Goal: Navigation & Orientation: Go to known website

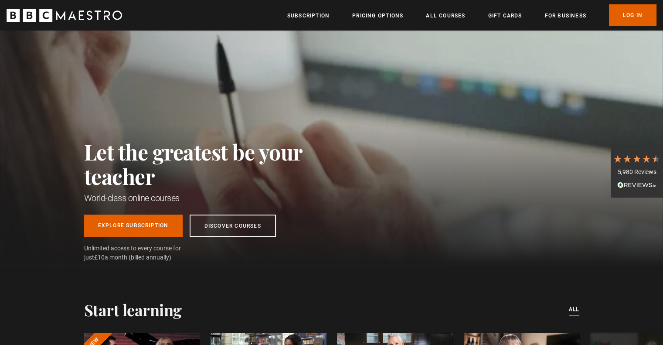
scroll to position [0, 685]
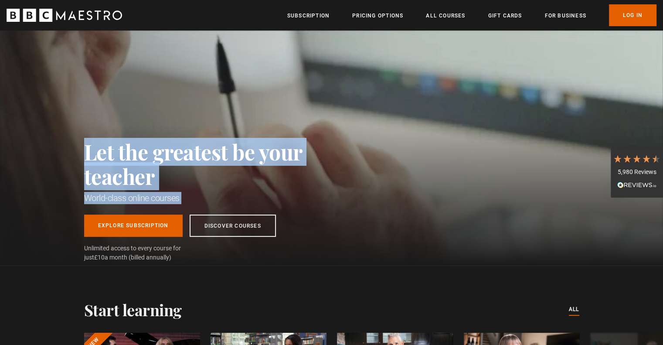
drag, startPoint x: 84, startPoint y: 155, endPoint x: 291, endPoint y: 205, distance: 212.7
click at [291, 205] on div "Let the greatest be your teacher World-class online courses Explore Subscriptio…" at bounding box center [212, 201] width 257 height 123
click at [273, 190] on div "Let the greatest be your teacher World-class online courses Explore Subscriptio…" at bounding box center [212, 201] width 257 height 123
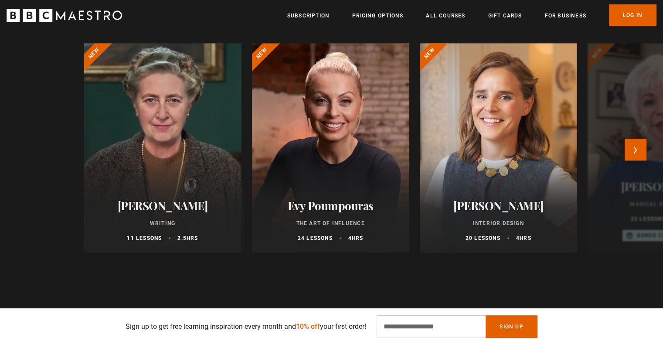
scroll to position [0, 799]
click at [640, 155] on button "Next" at bounding box center [636, 150] width 22 height 22
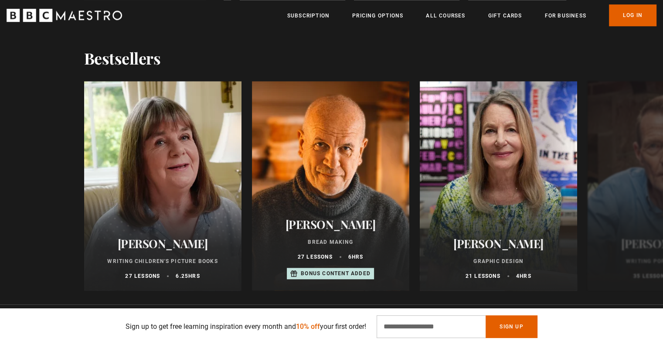
scroll to position [0, 1028]
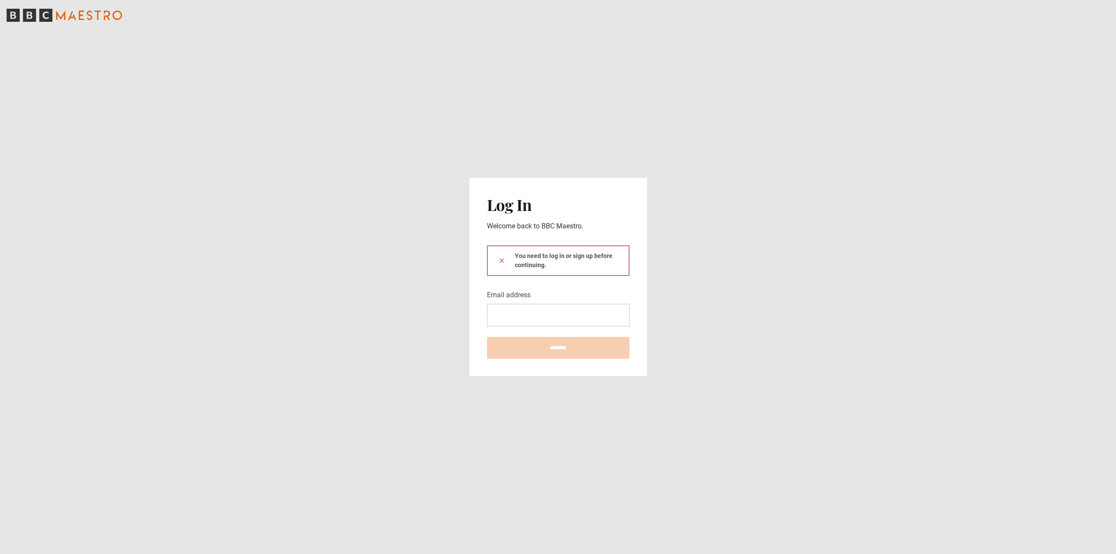
click at [76, 13] on icon "BBC Maestro" at bounding box center [65, 15] width 116 height 13
